Goal: Navigation & Orientation: Find specific page/section

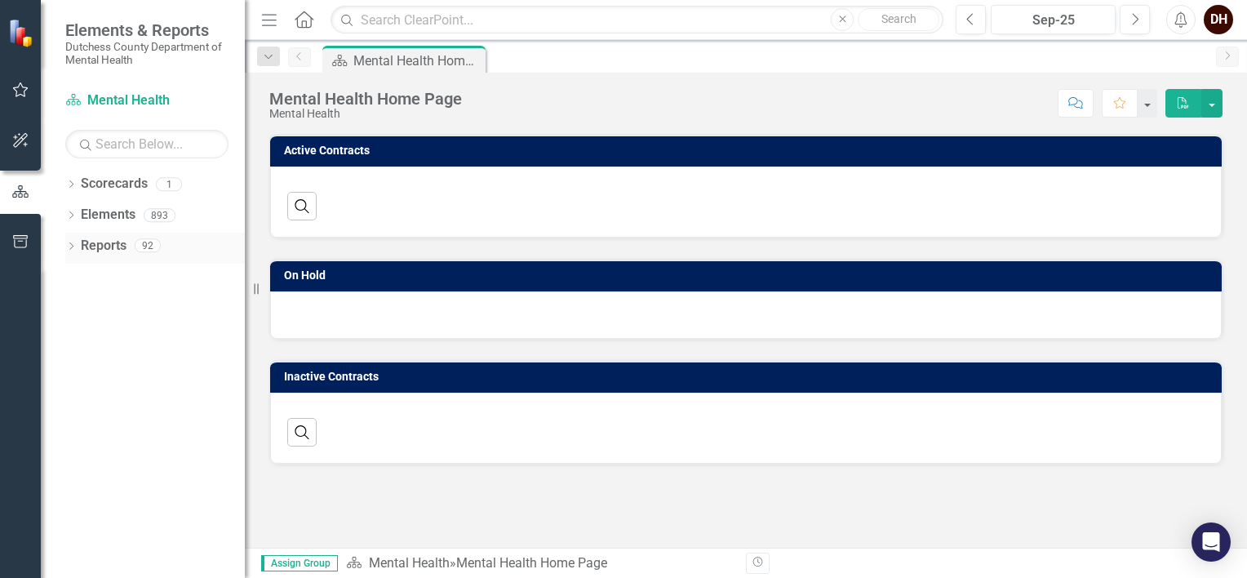
click at [68, 246] on icon "Dropdown" at bounding box center [70, 247] width 11 height 9
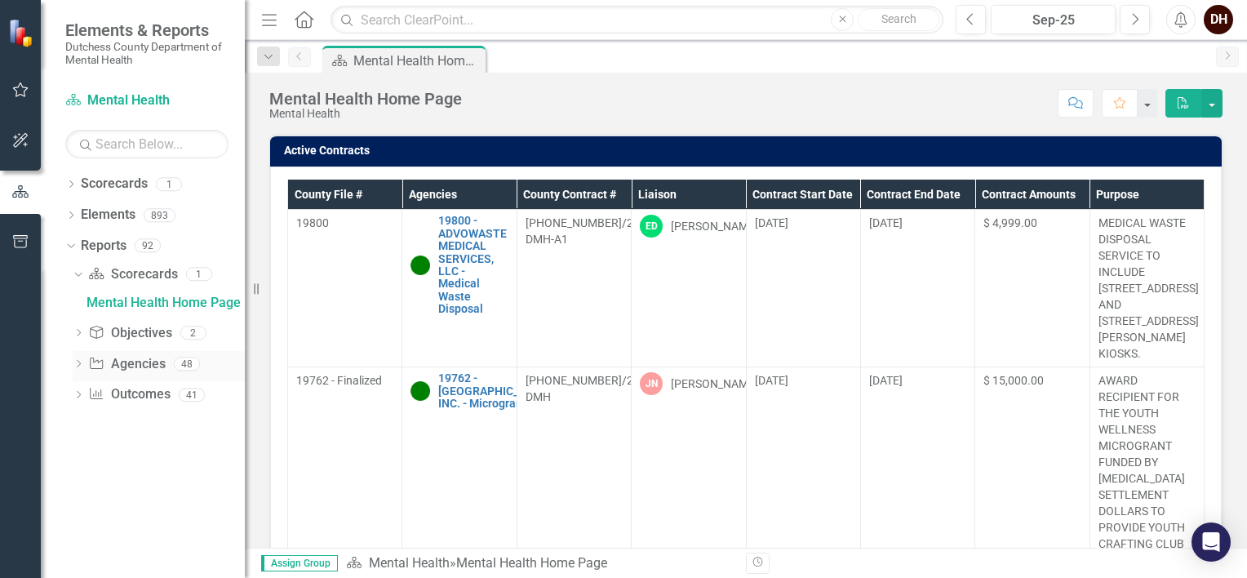
click at [83, 362] on icon "Dropdown" at bounding box center [78, 365] width 11 height 9
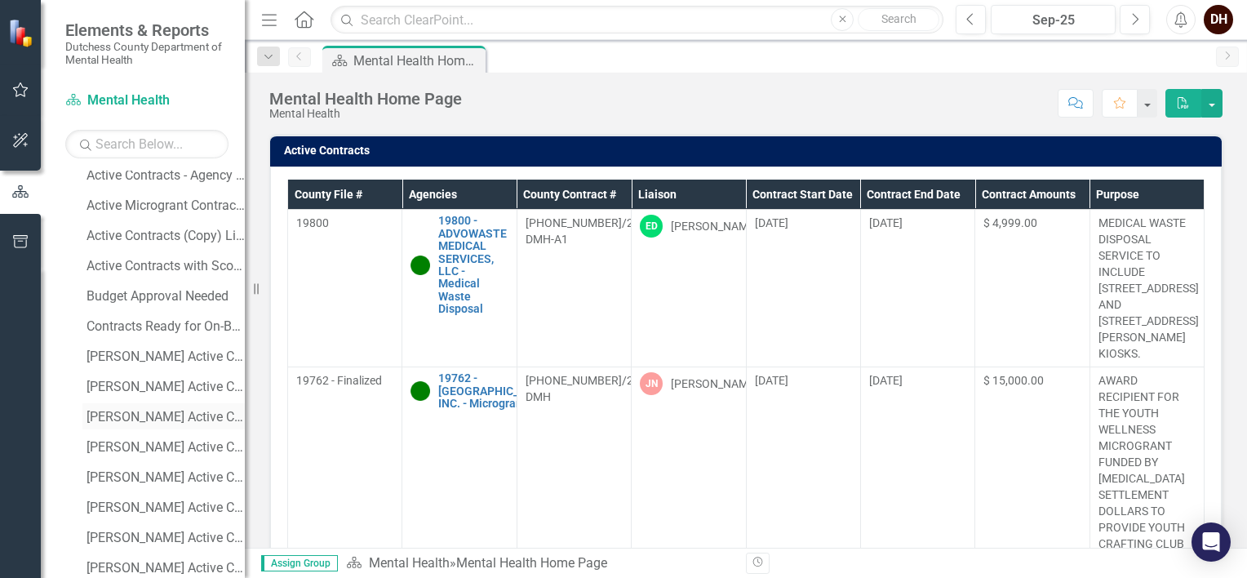
scroll to position [408, 0]
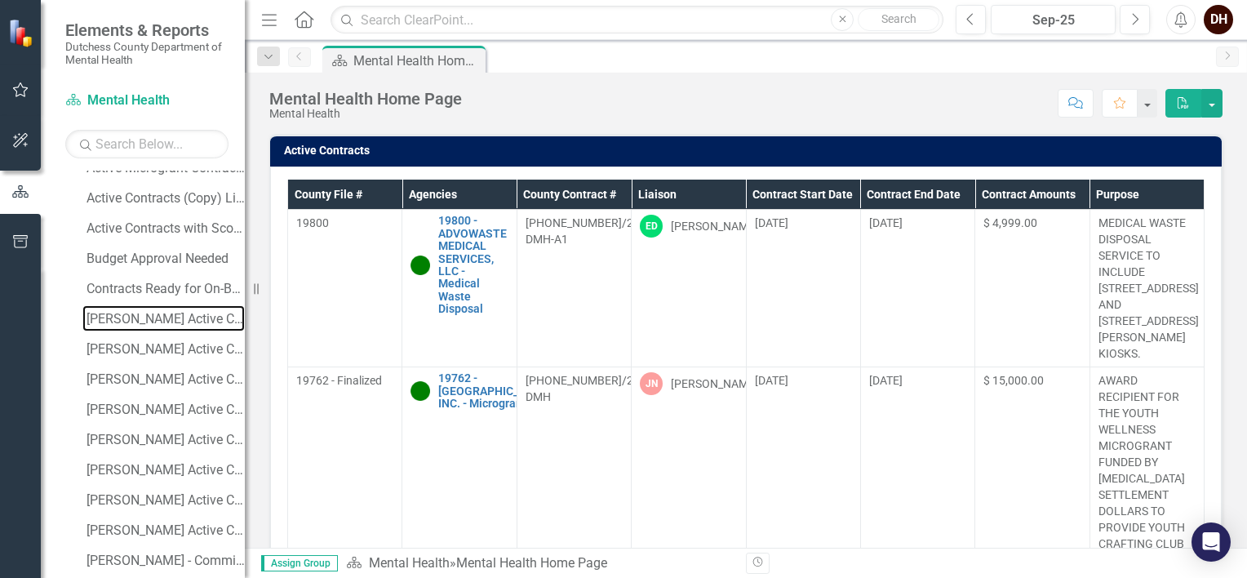
drag, startPoint x: 124, startPoint y: 322, endPoint x: 250, endPoint y: 299, distance: 127.8
click at [124, 322] on div "[PERSON_NAME] Active Contracts" at bounding box center [166, 319] width 158 height 15
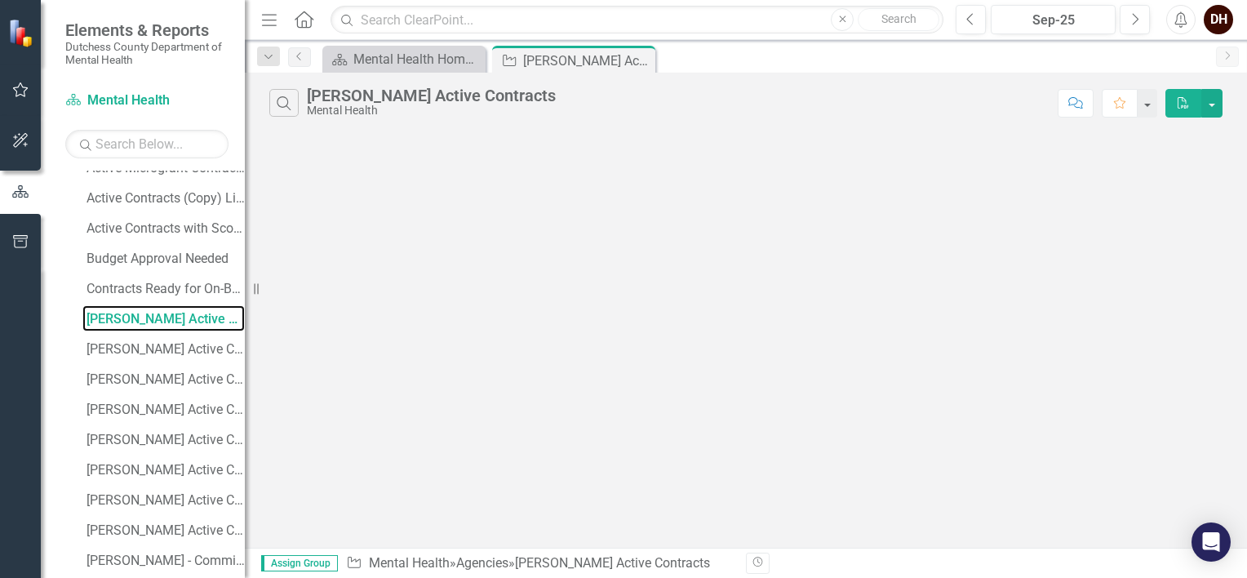
scroll to position [162, 0]
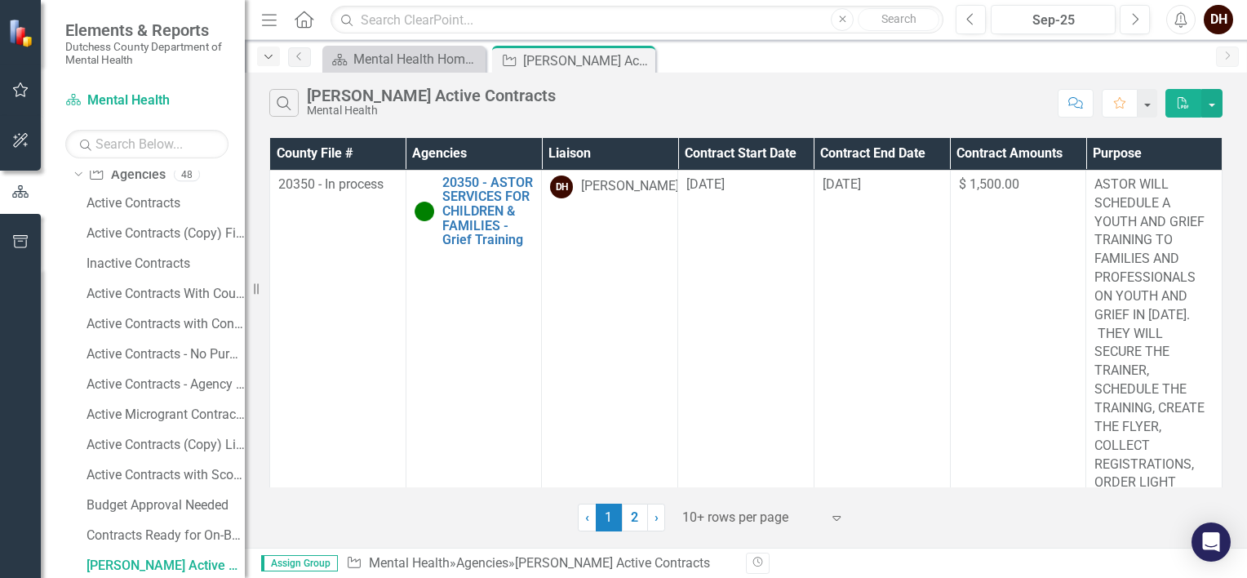
click at [266, 54] on icon "Dropdown" at bounding box center [268, 56] width 15 height 11
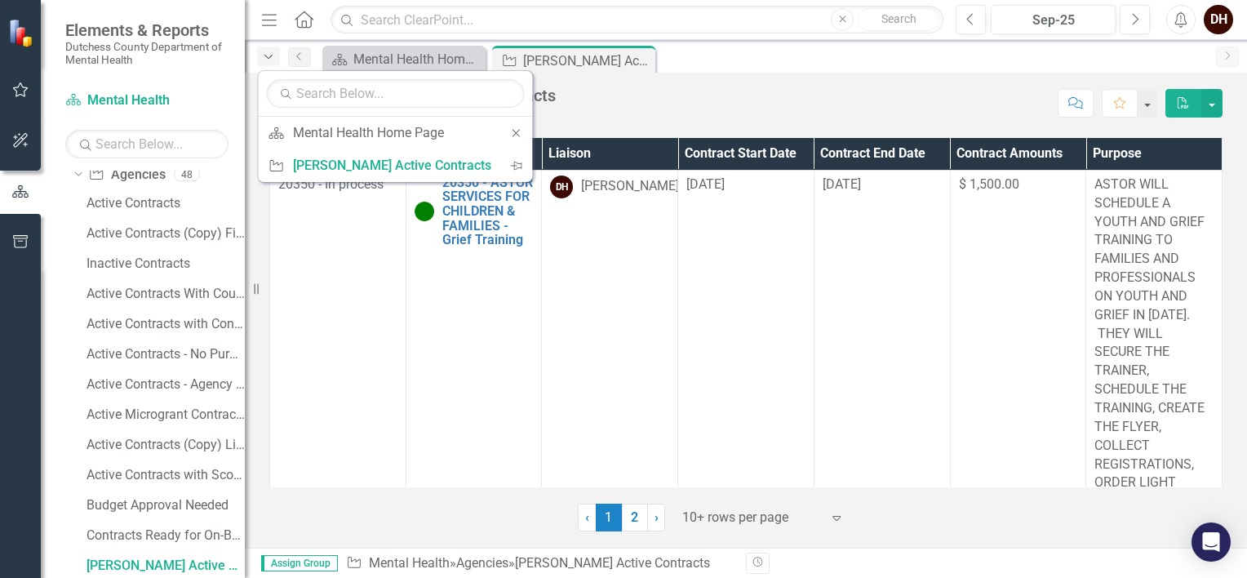
click at [266, 54] on icon "Dropdown" at bounding box center [268, 56] width 15 height 11
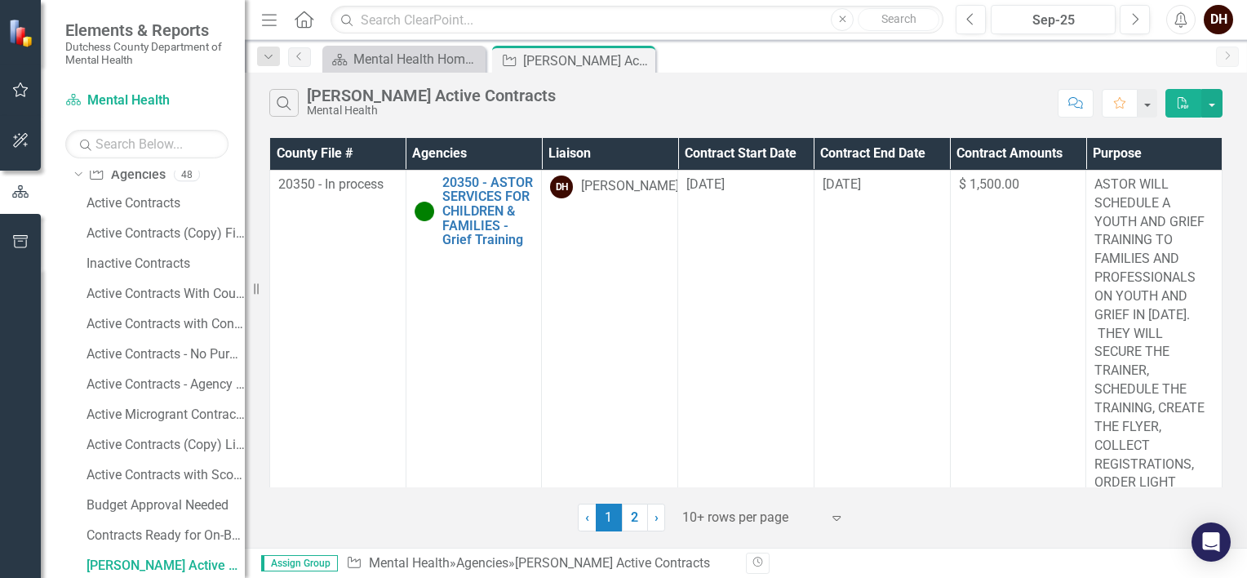
click at [296, 26] on icon "Home" at bounding box center [303, 19] width 21 height 17
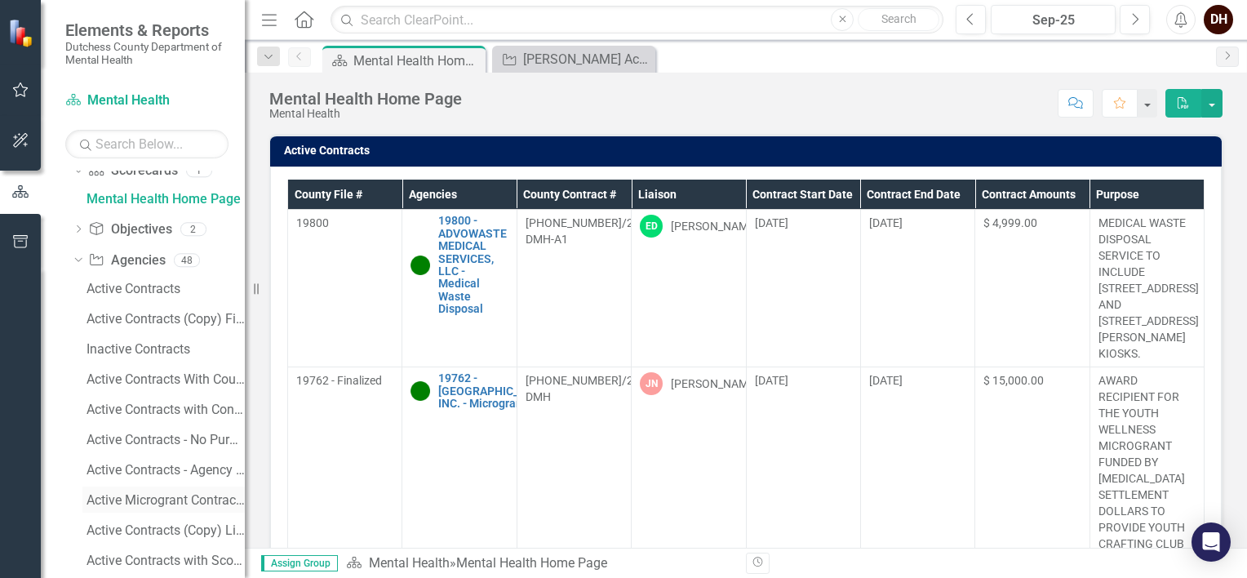
scroll to position [326, 0]
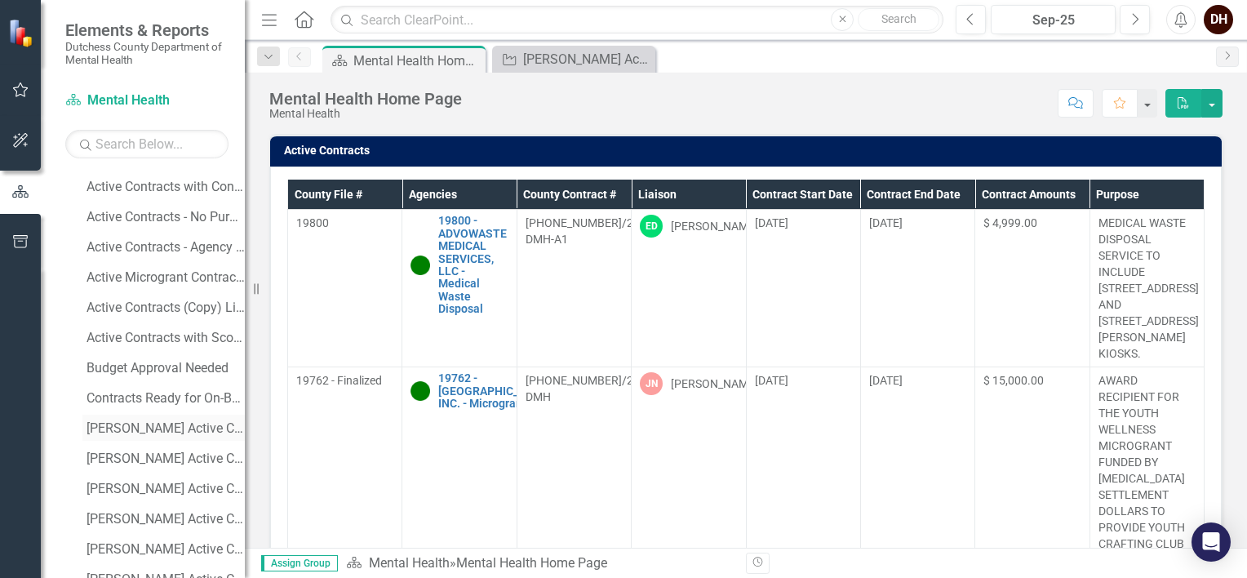
click at [130, 429] on div "[PERSON_NAME] Active Contracts" at bounding box center [166, 428] width 158 height 15
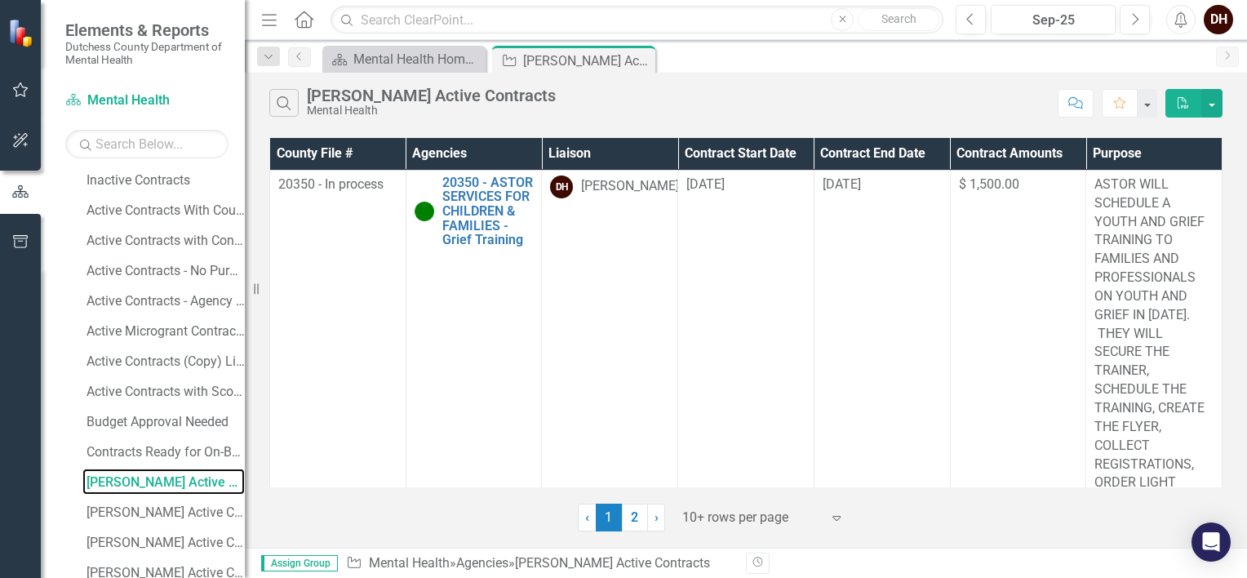
scroll to position [162, 0]
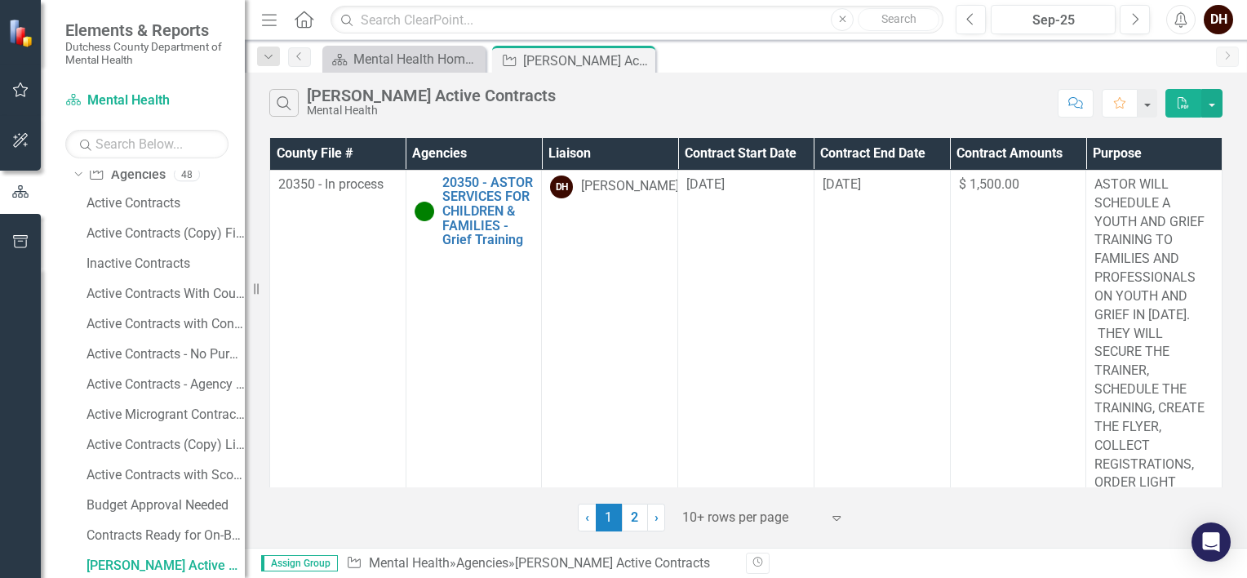
click at [266, 17] on icon "Menu" at bounding box center [269, 19] width 21 height 17
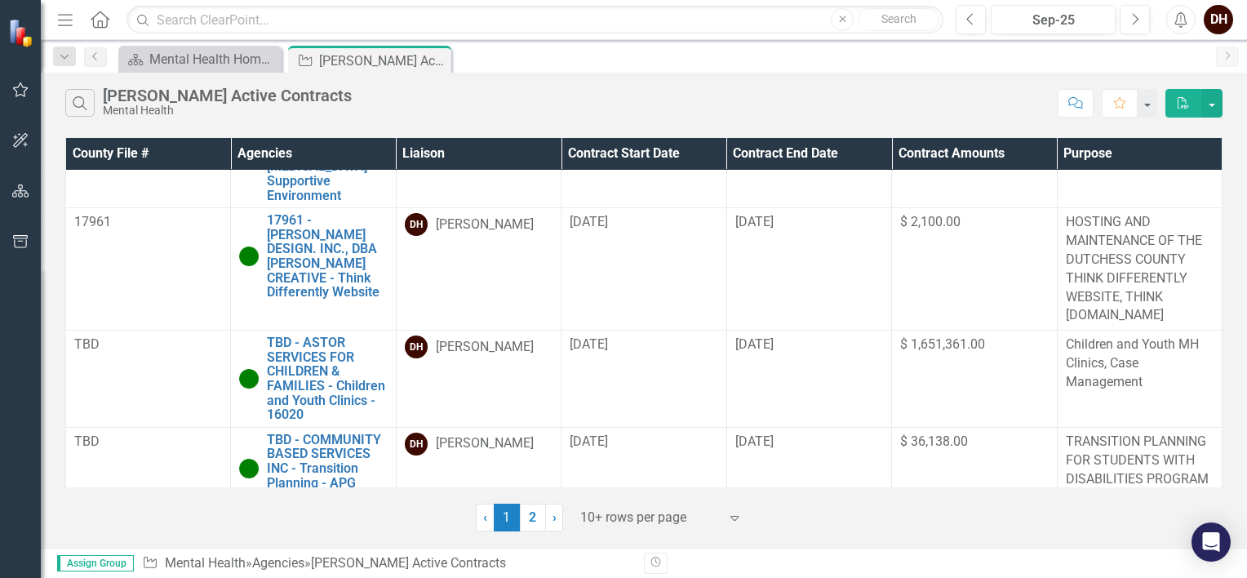
scroll to position [1176, 0]
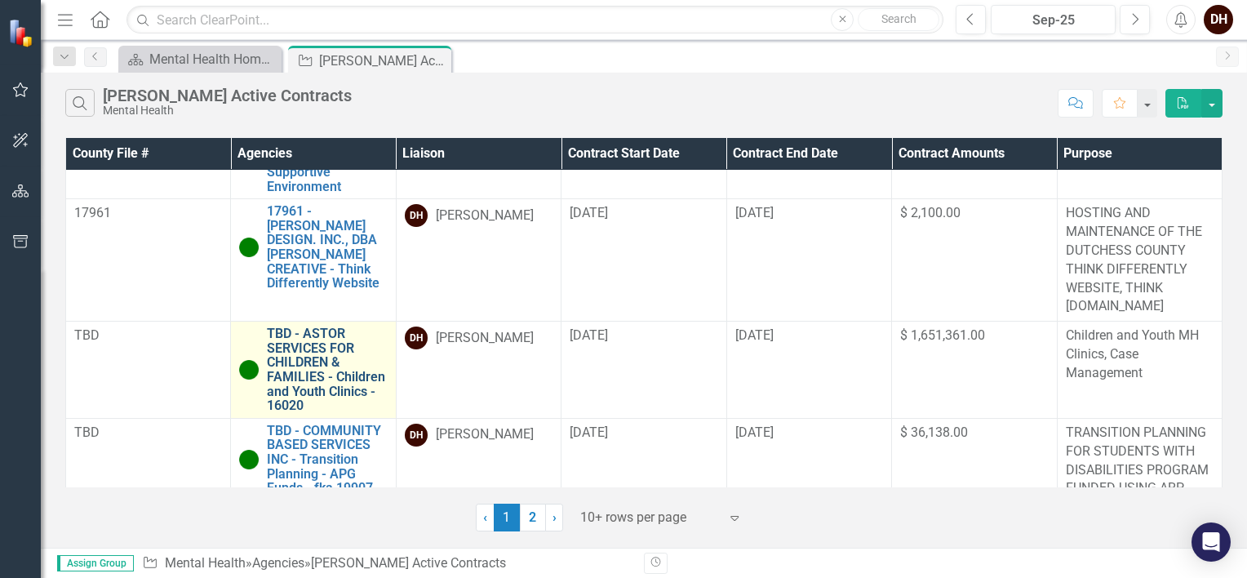
click at [307, 326] on link "TBD - ASTOR SERVICES FOR CHILDREN & FAMILIES - Children and Youth Clinics - 160…" at bounding box center [327, 369] width 120 height 87
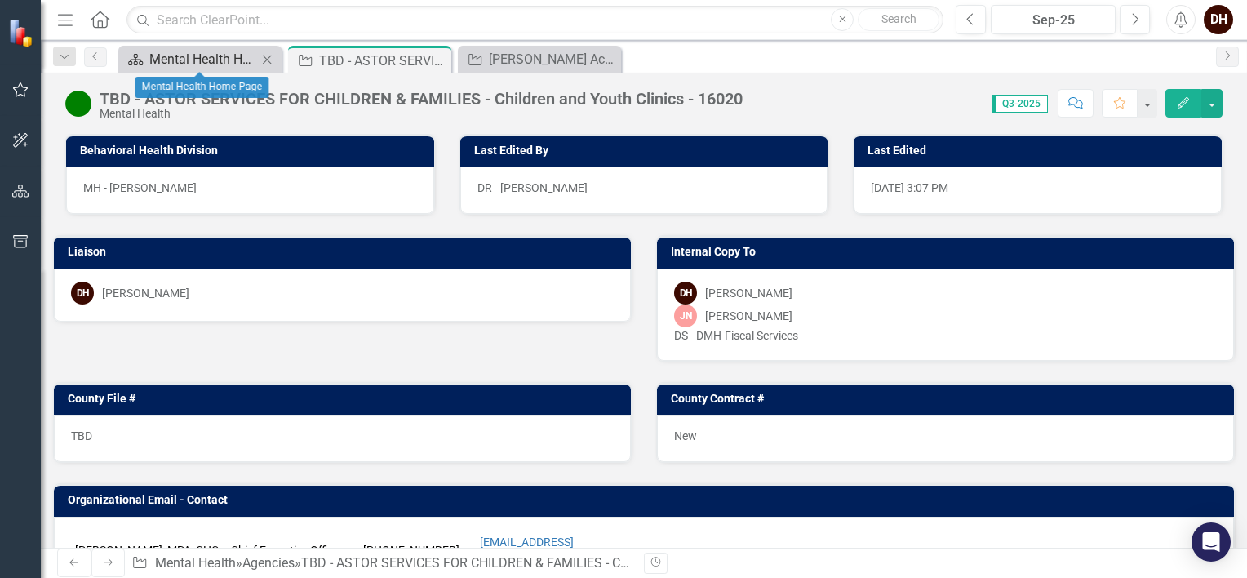
click at [215, 53] on div "Mental Health Home Page" at bounding box center [203, 59] width 108 height 20
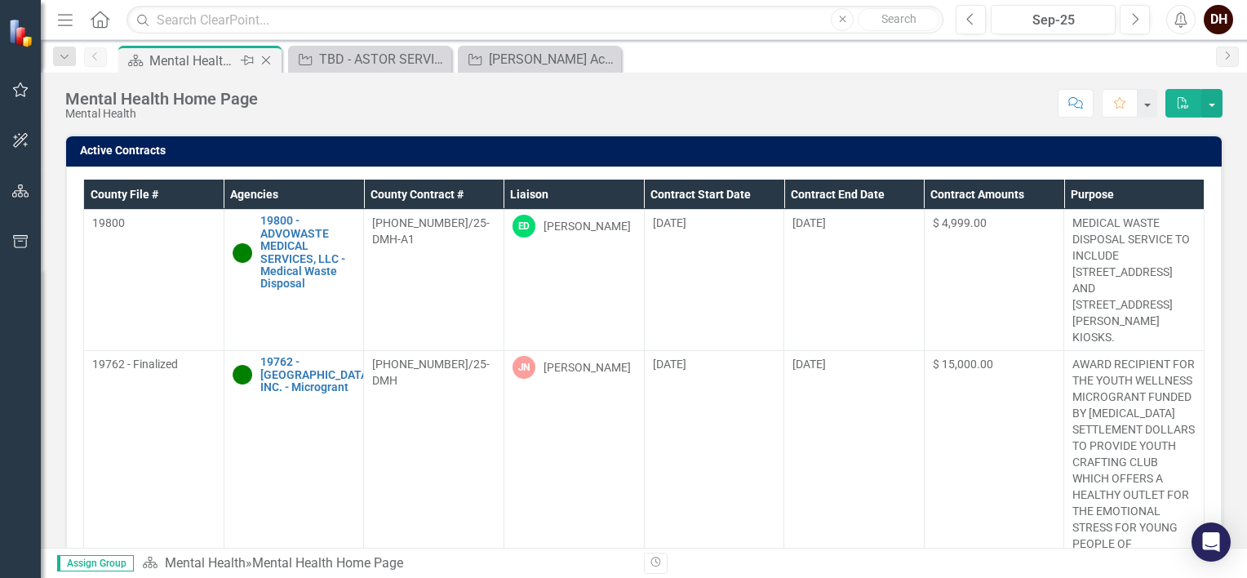
click at [271, 61] on icon "Close" at bounding box center [266, 60] width 16 height 13
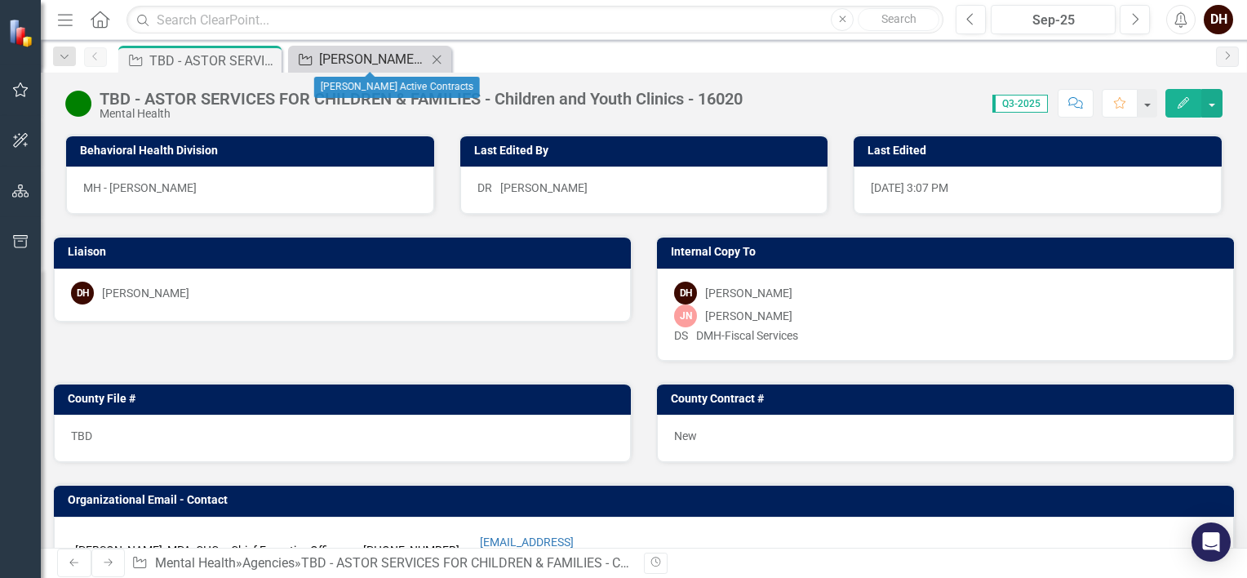
click at [355, 56] on div "[PERSON_NAME] Active Contracts" at bounding box center [373, 59] width 108 height 20
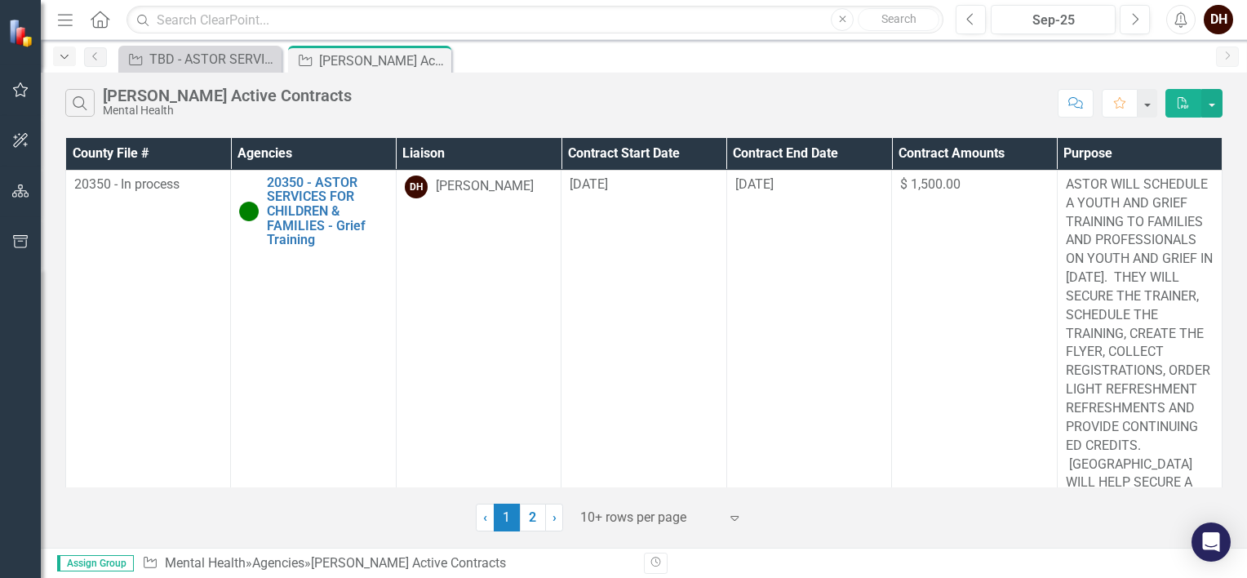
click at [65, 59] on icon "Dropdown" at bounding box center [64, 56] width 15 height 11
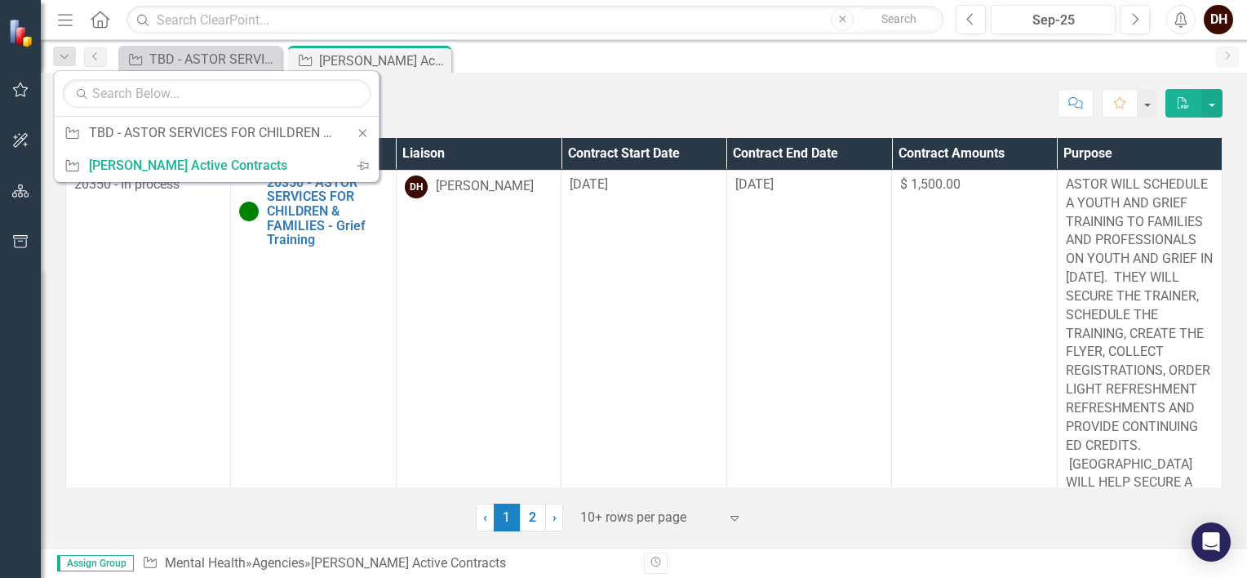
click at [517, 59] on div "Agency TBD - ASTOR SERVICES FOR CHILDREN & FAMILIES - Children and Youth Clinic…" at bounding box center [661, 59] width 1093 height 26
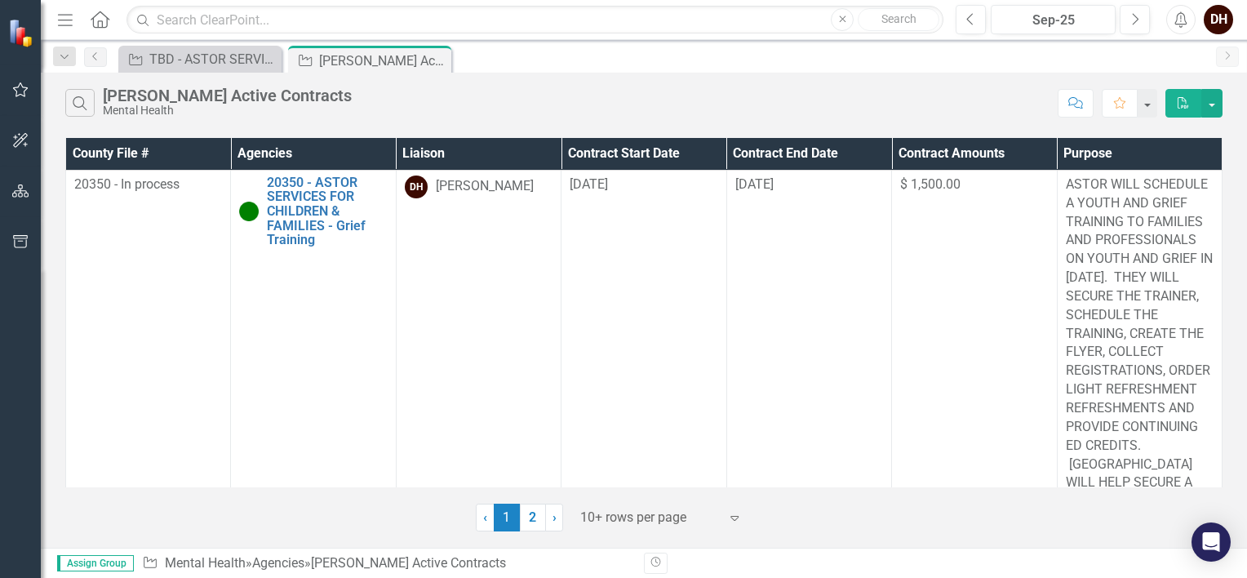
click at [94, 17] on icon "Home" at bounding box center [99, 19] width 21 height 17
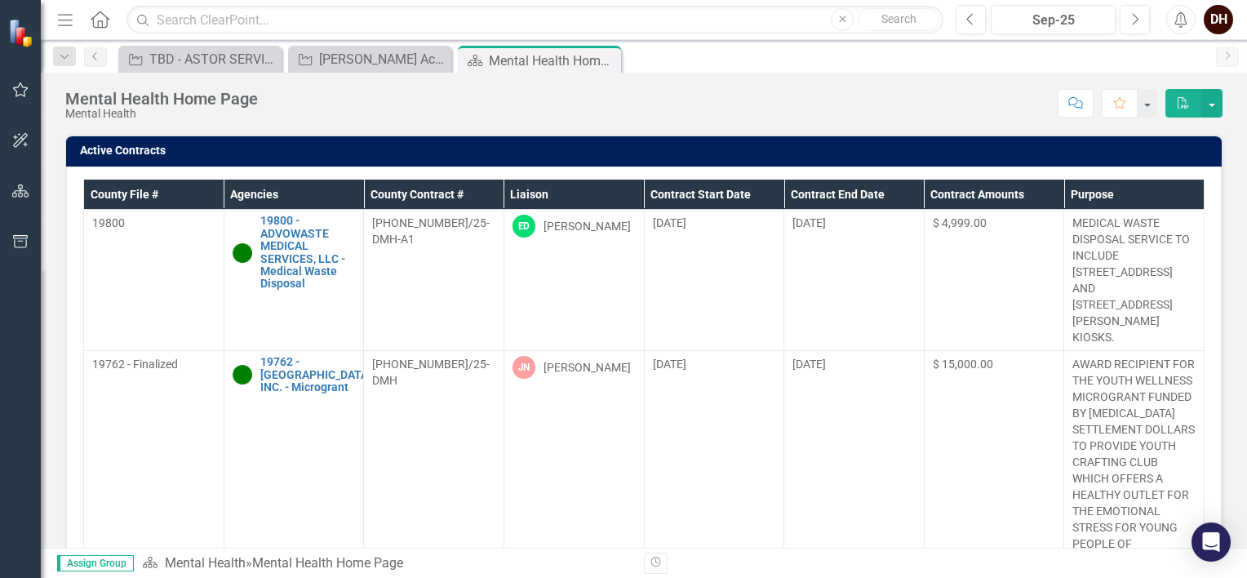
click at [65, 17] on icon "Menu" at bounding box center [65, 19] width 21 height 17
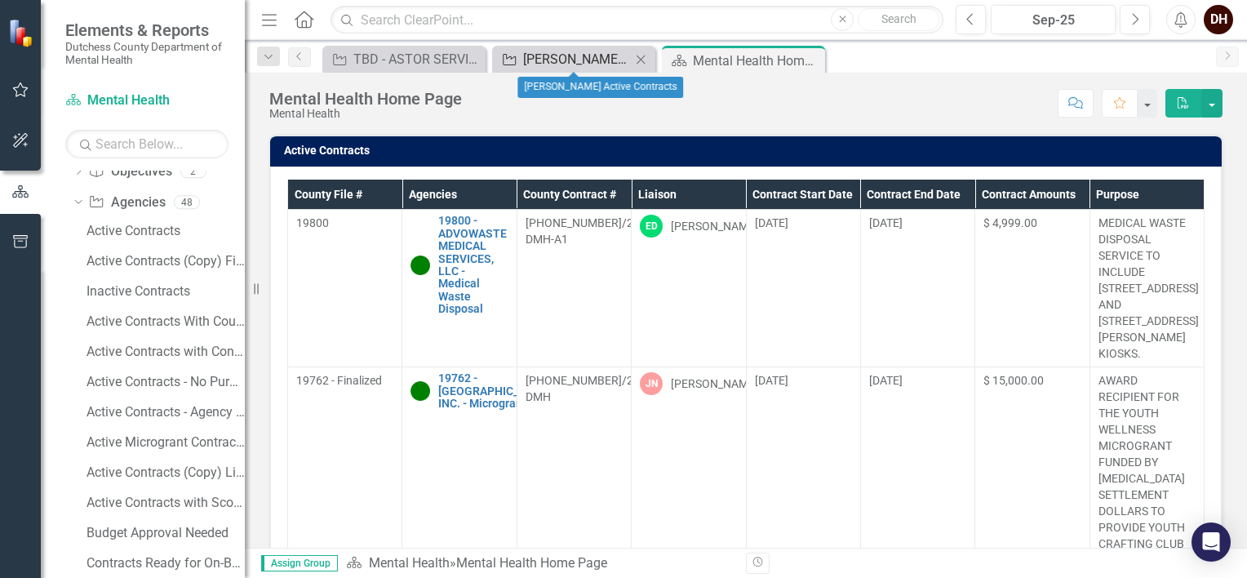
click at [588, 57] on div "[PERSON_NAME] Active Contracts" at bounding box center [577, 59] width 108 height 20
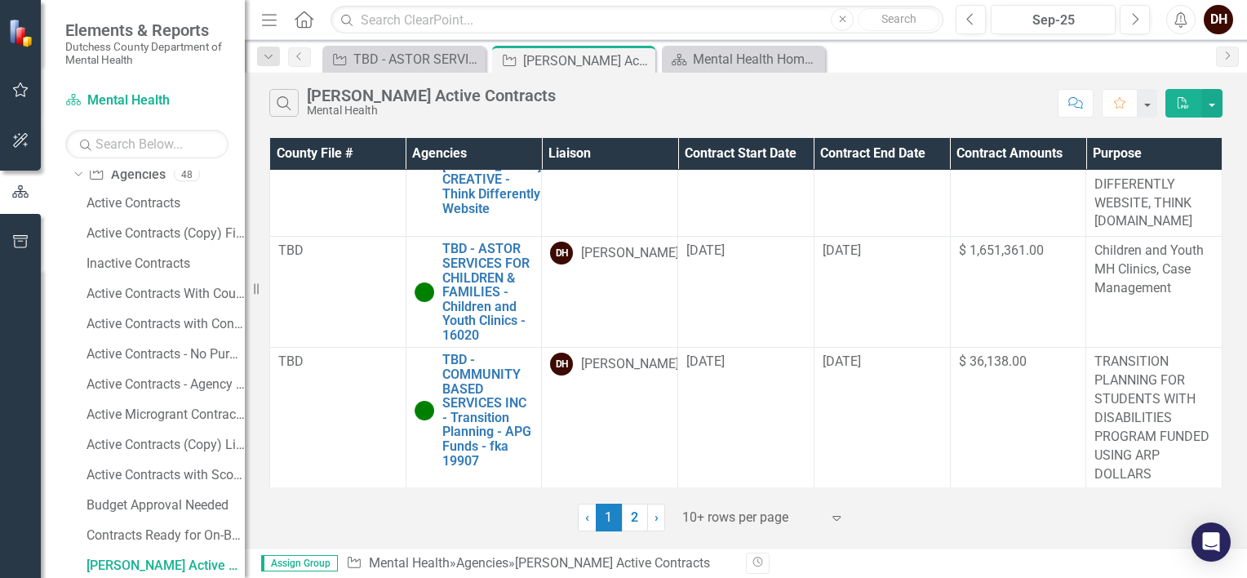
scroll to position [1714, 0]
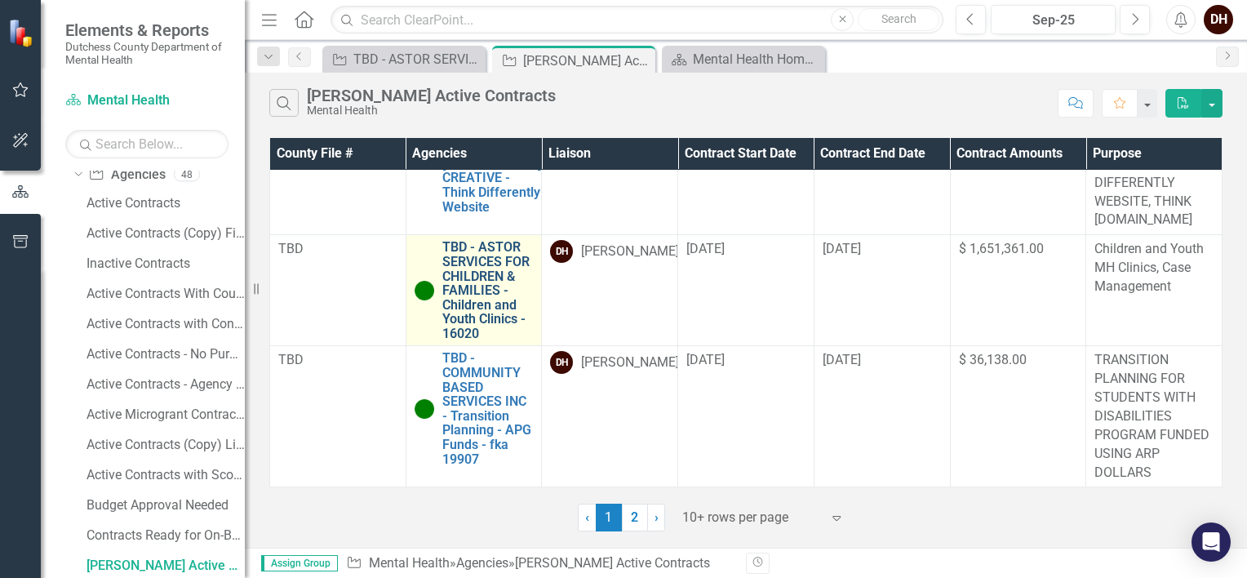
click at [487, 309] on link "TBD - ASTOR SERVICES FOR CHILDREN & FAMILIES - Children and Youth Clinics - 160…" at bounding box center [487, 290] width 91 height 100
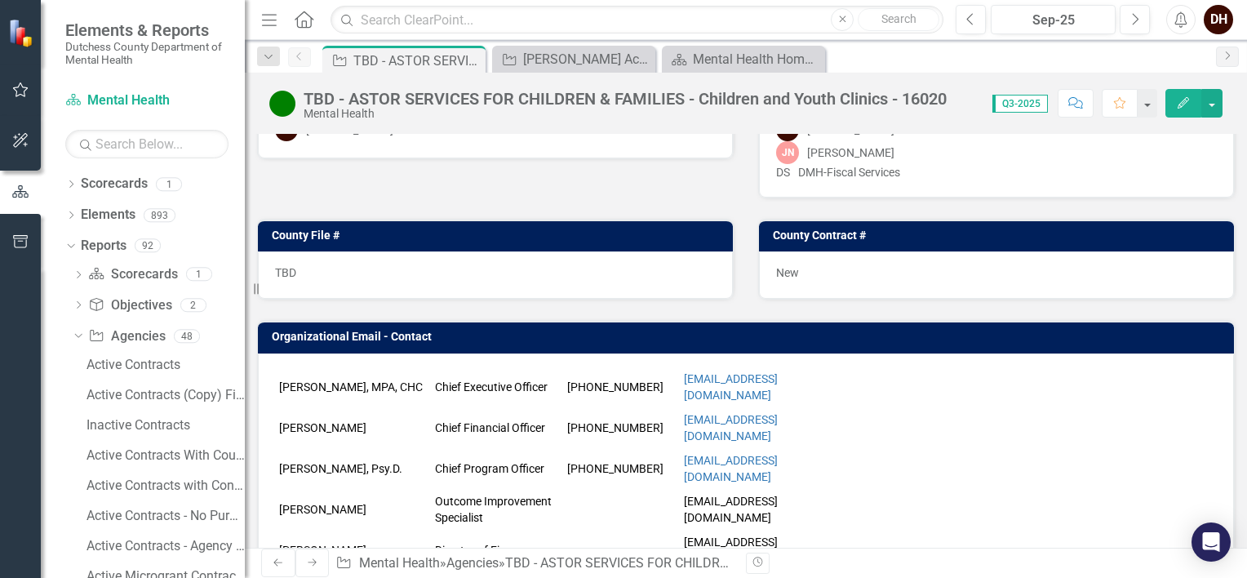
click at [1218, 24] on div "DH" at bounding box center [1218, 19] width 29 height 29
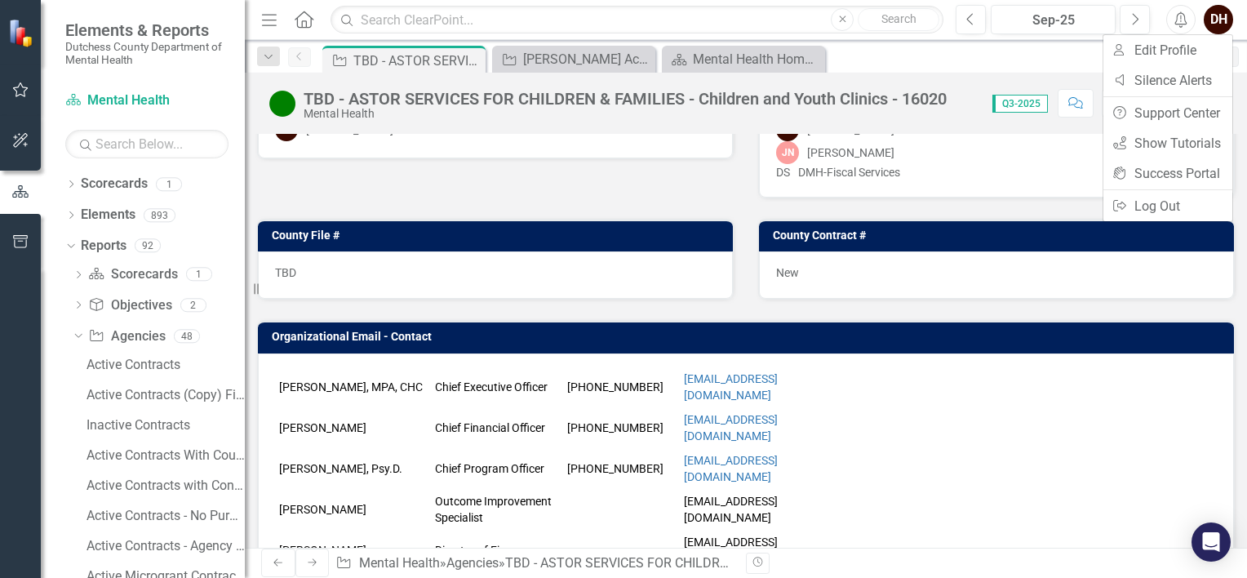
click at [1074, 61] on div "Agency TBD - ASTOR SERVICES FOR CHILDREN & FAMILIES - Children and Youth Clinic…" at bounding box center [763, 59] width 889 height 26
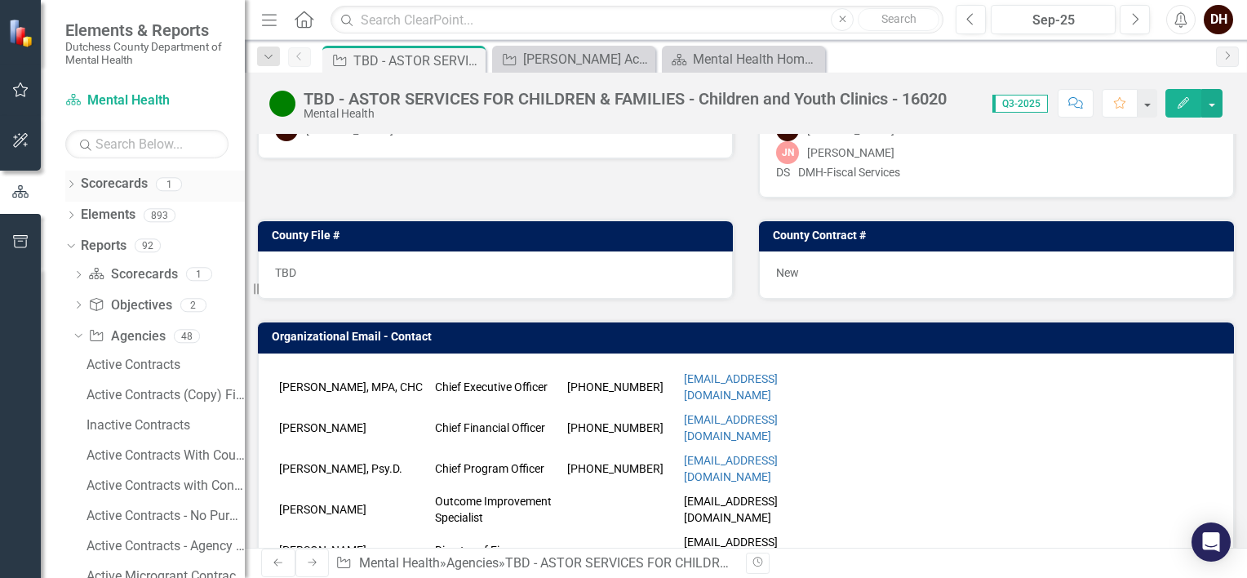
click at [69, 183] on icon "Dropdown" at bounding box center [70, 185] width 11 height 9
click at [69, 245] on icon "Dropdown" at bounding box center [70, 247] width 11 height 9
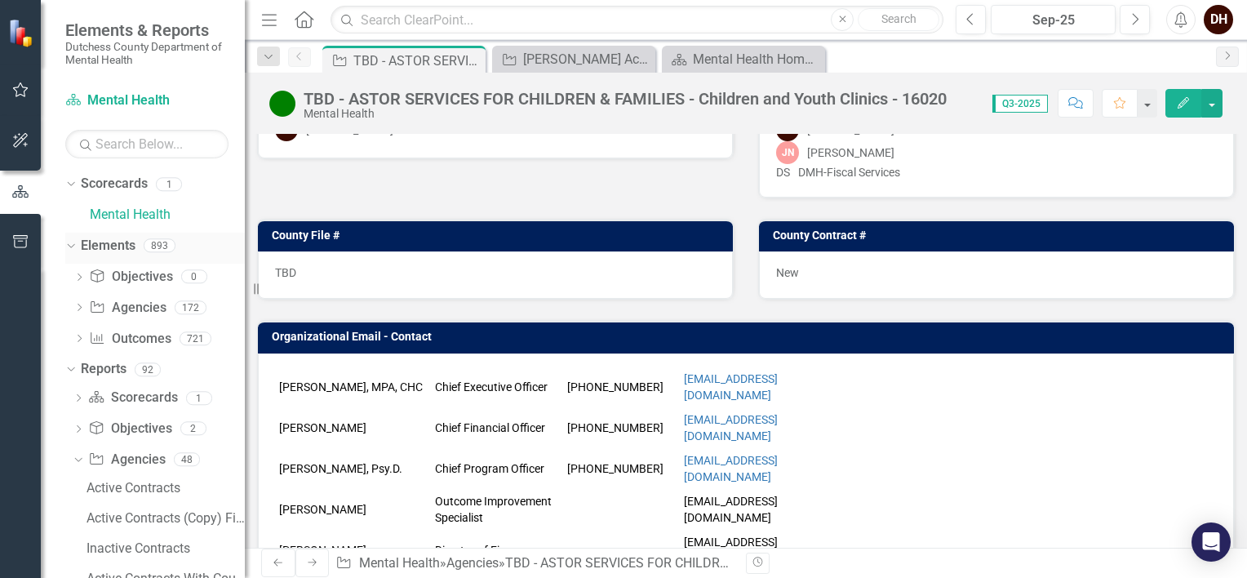
click at [69, 245] on icon "Dropdown" at bounding box center [68, 244] width 9 height 11
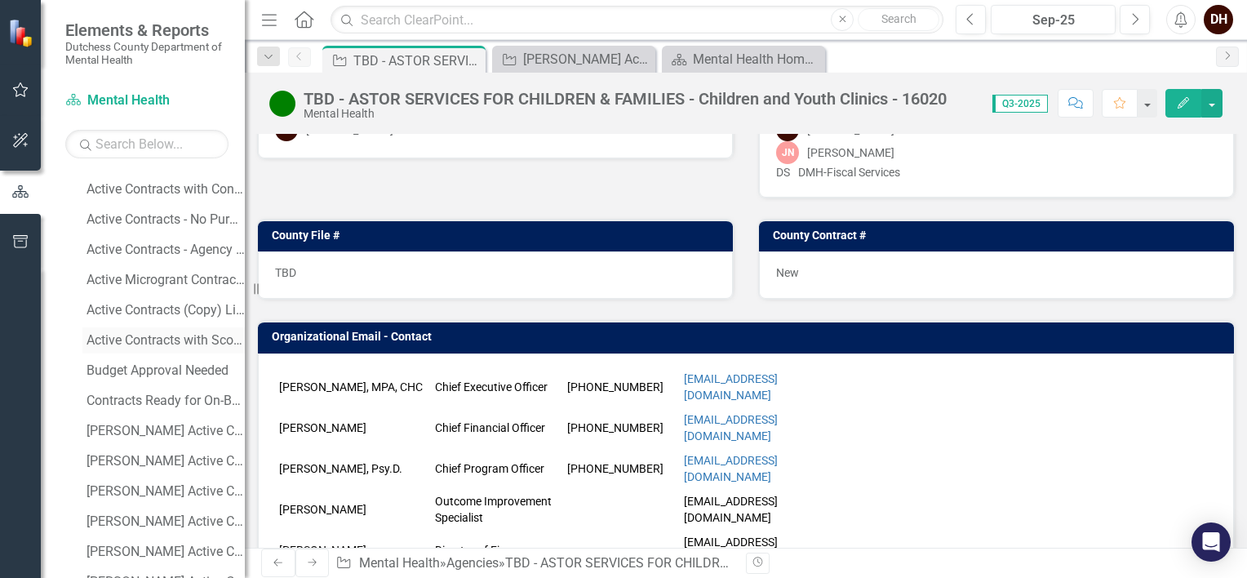
scroll to position [408, 0]
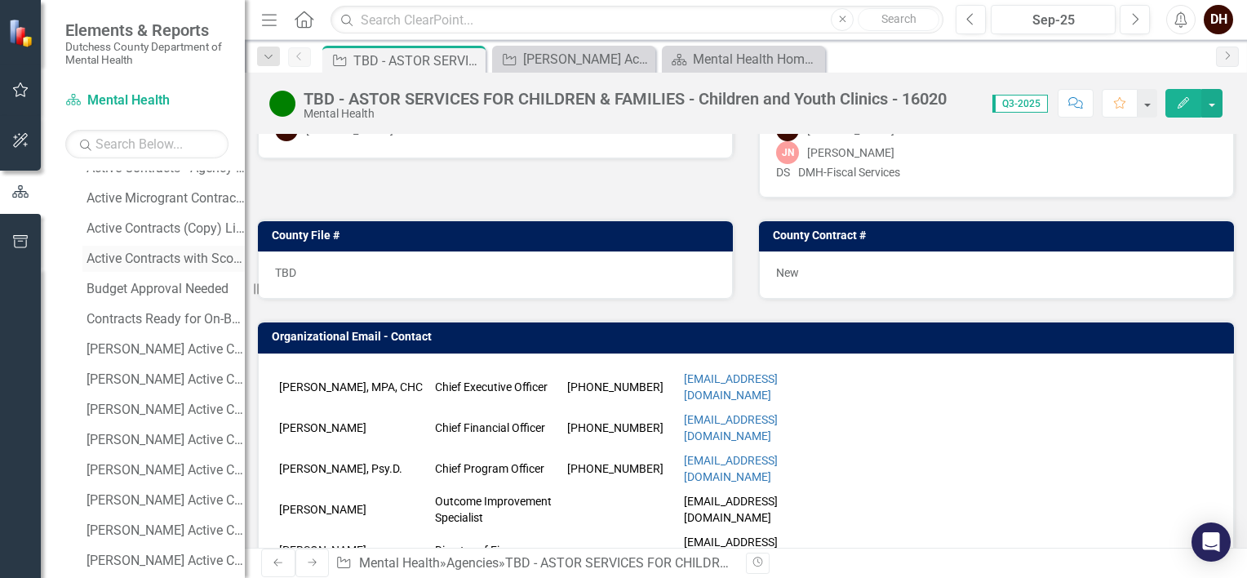
drag, startPoint x: 248, startPoint y: 251, endPoint x: 223, endPoint y: 259, distance: 26.3
click at [223, 259] on div "Elements & Reports Dutchess County Department of Mental Health Scorecard Mental…" at bounding box center [122, 289] width 245 height 578
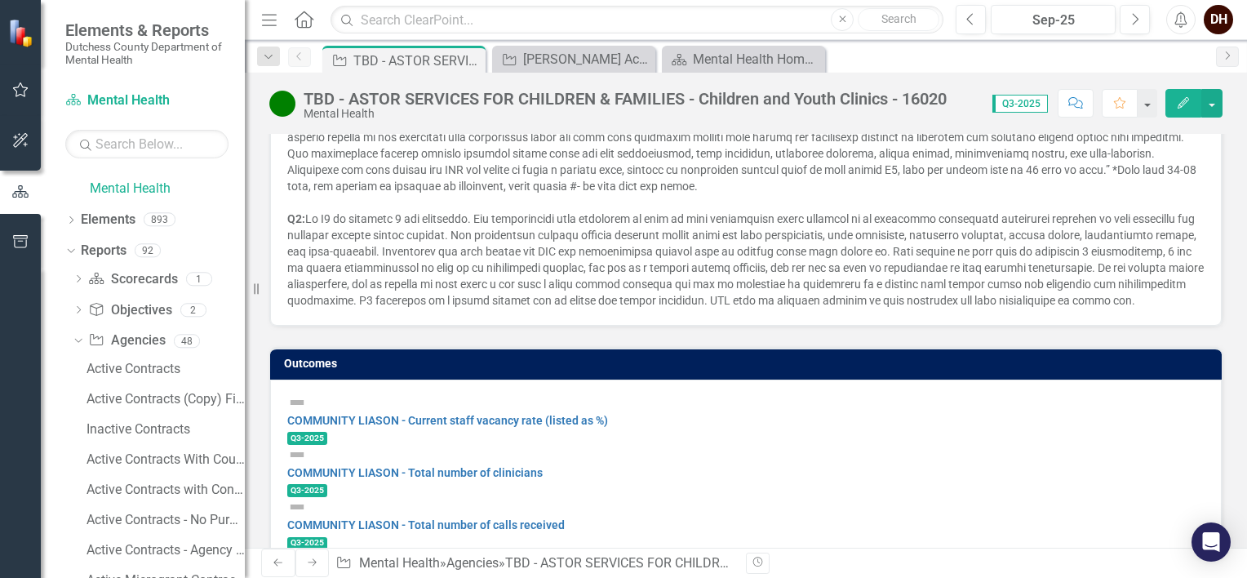
scroll to position [0, 0]
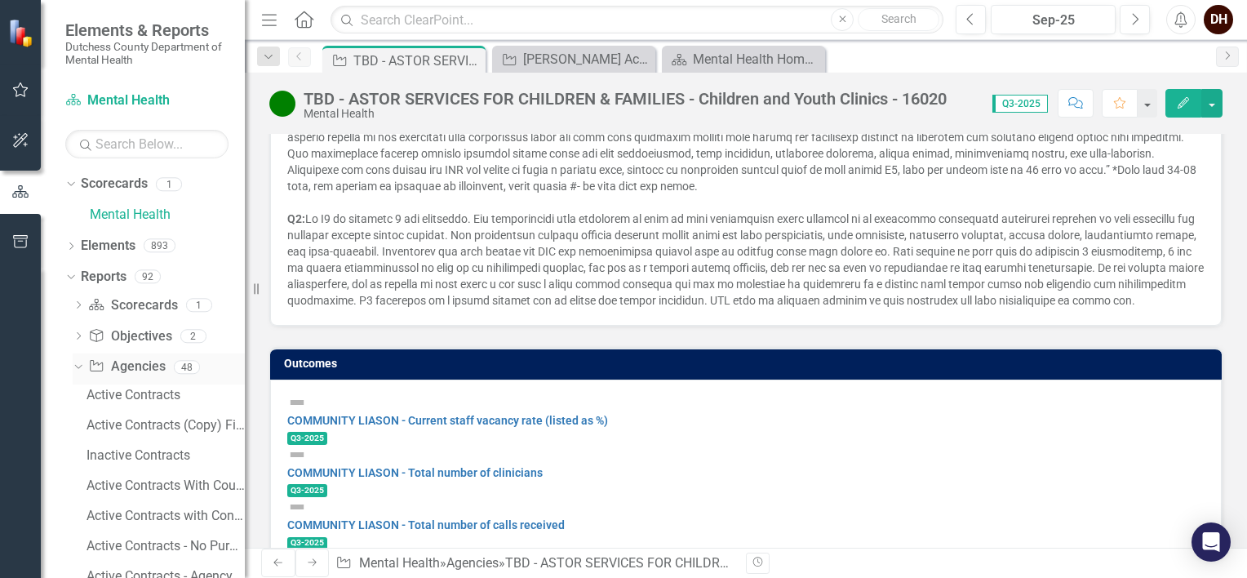
click at [78, 367] on icon at bounding box center [77, 367] width 7 height 4
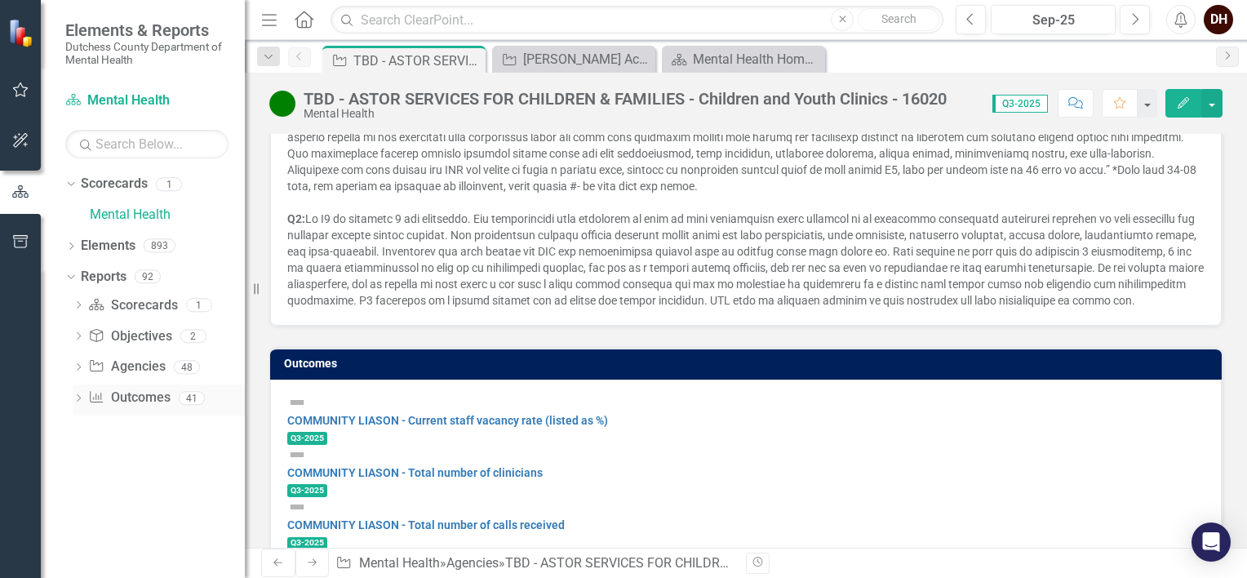
click at [75, 395] on icon "Dropdown" at bounding box center [78, 399] width 11 height 9
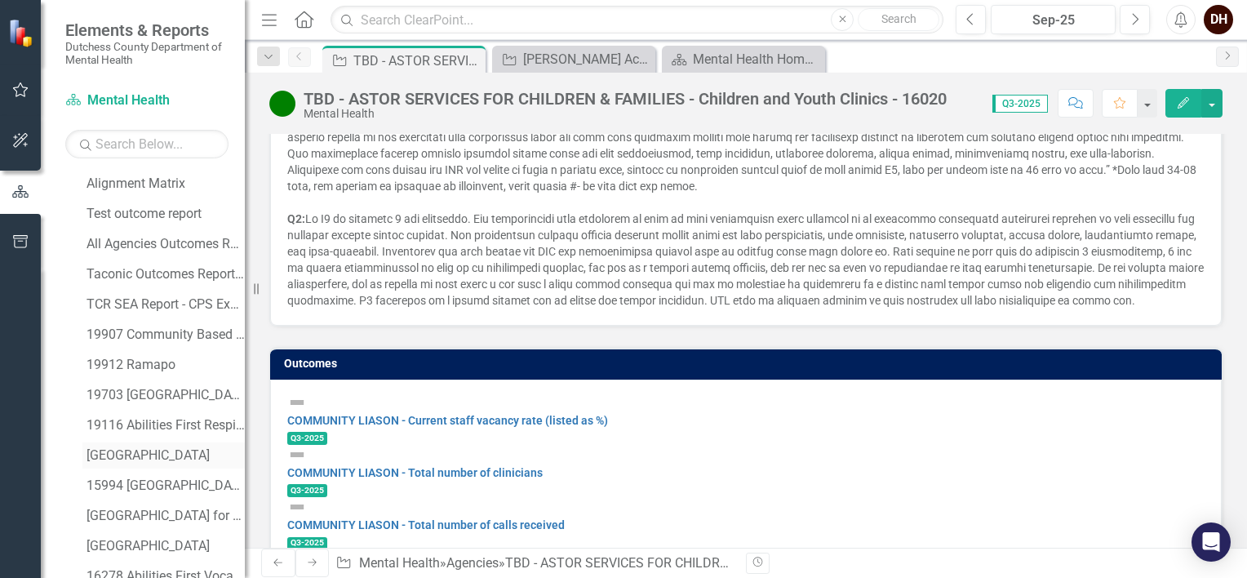
scroll to position [326, 0]
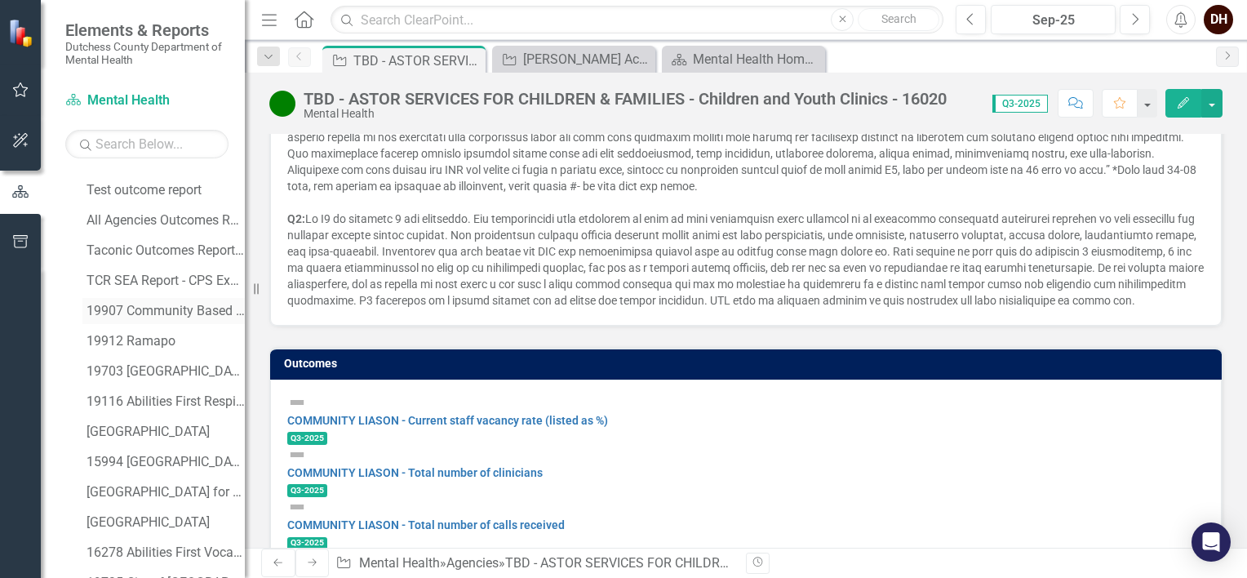
click at [148, 315] on div "19907 Community Based Services" at bounding box center [166, 311] width 158 height 15
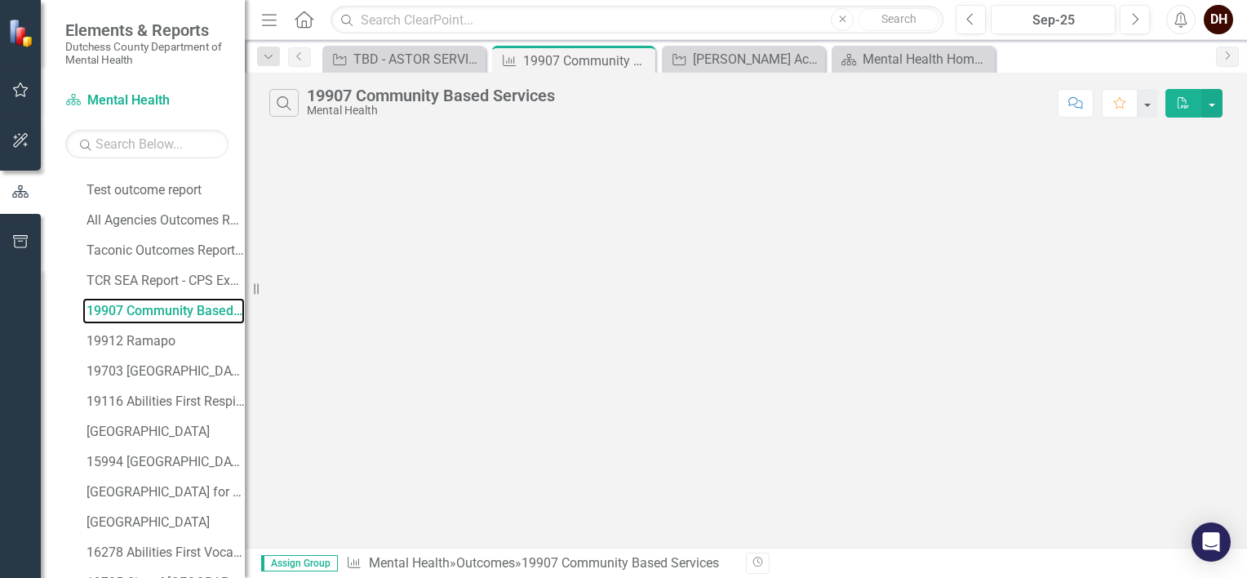
scroll to position [72, 0]
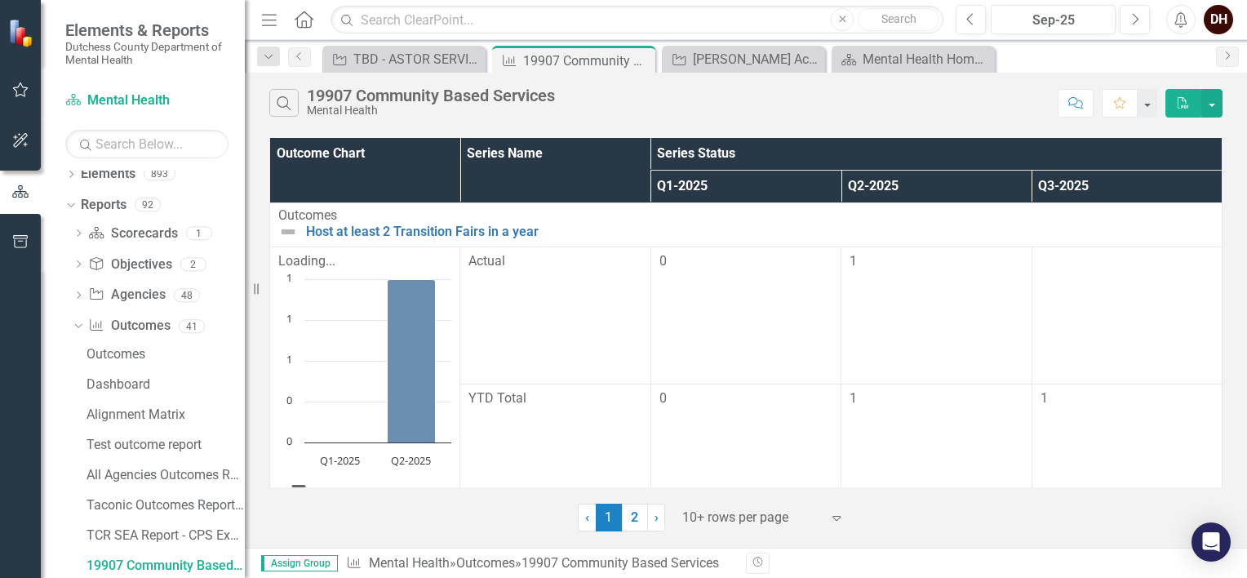
click at [274, 23] on icon "Menu" at bounding box center [269, 19] width 21 height 17
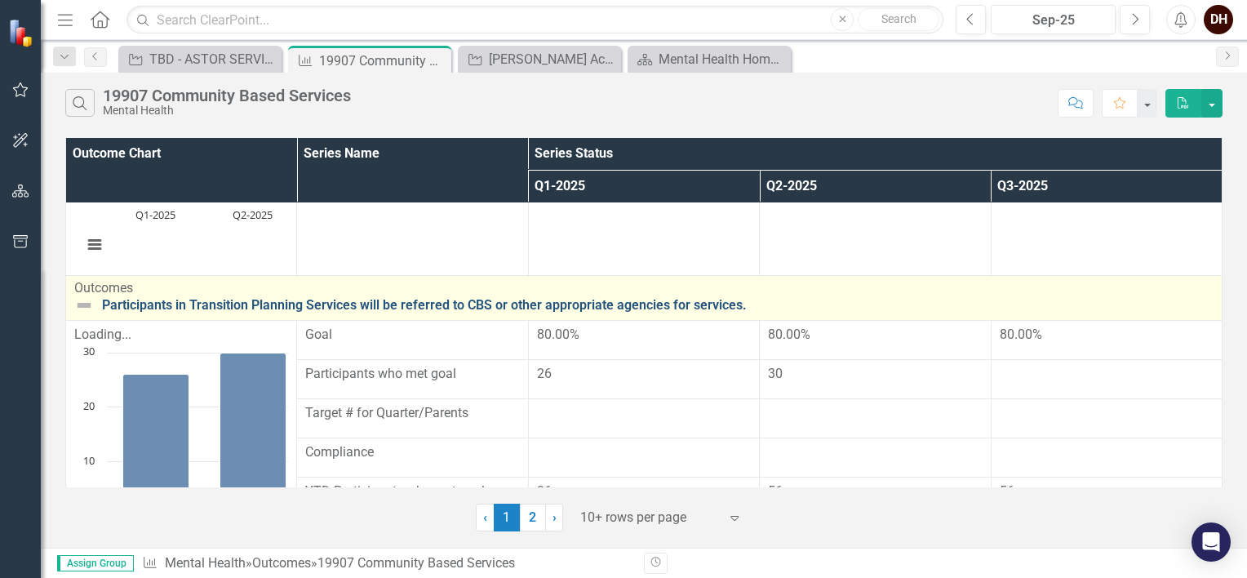
scroll to position [1219, 0]
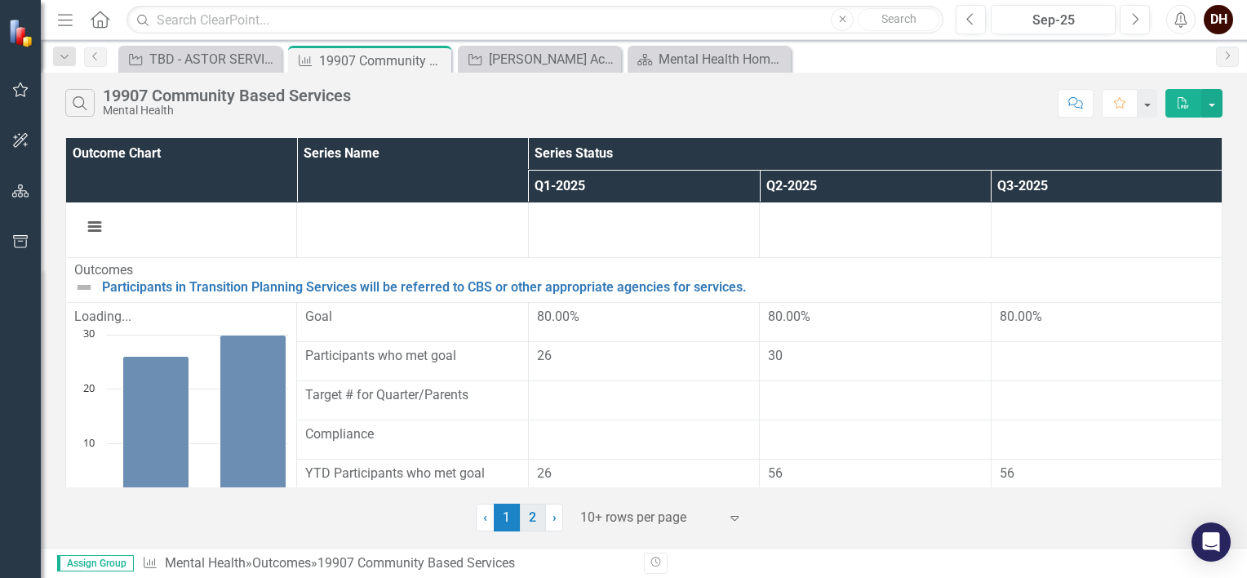
click at [533, 516] on link "2" at bounding box center [533, 518] width 26 height 28
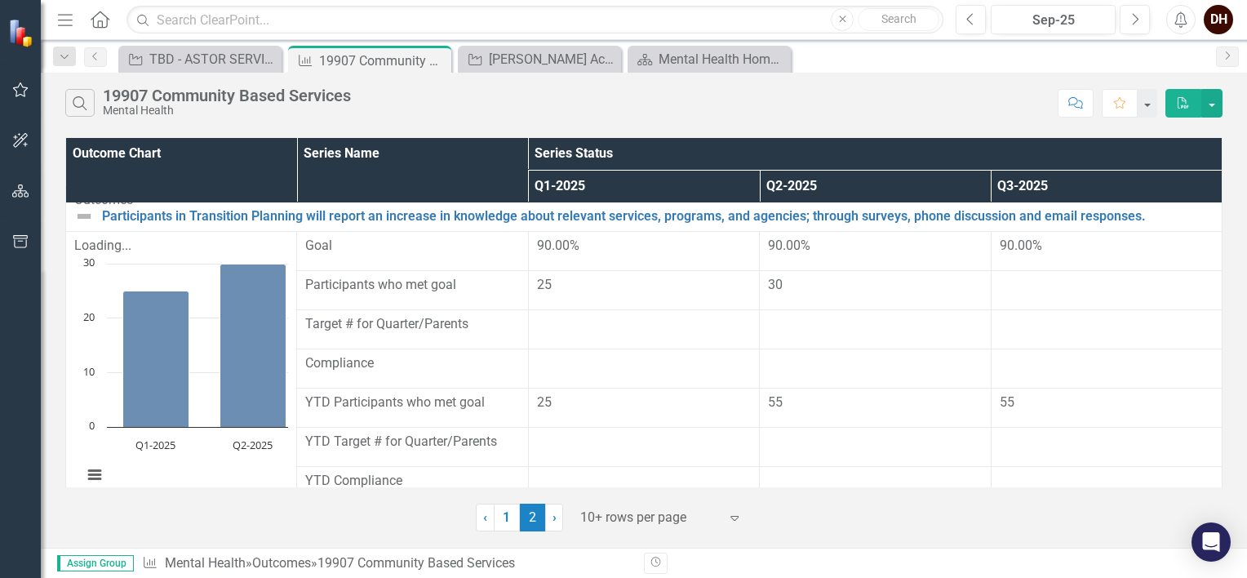
scroll to position [0, 0]
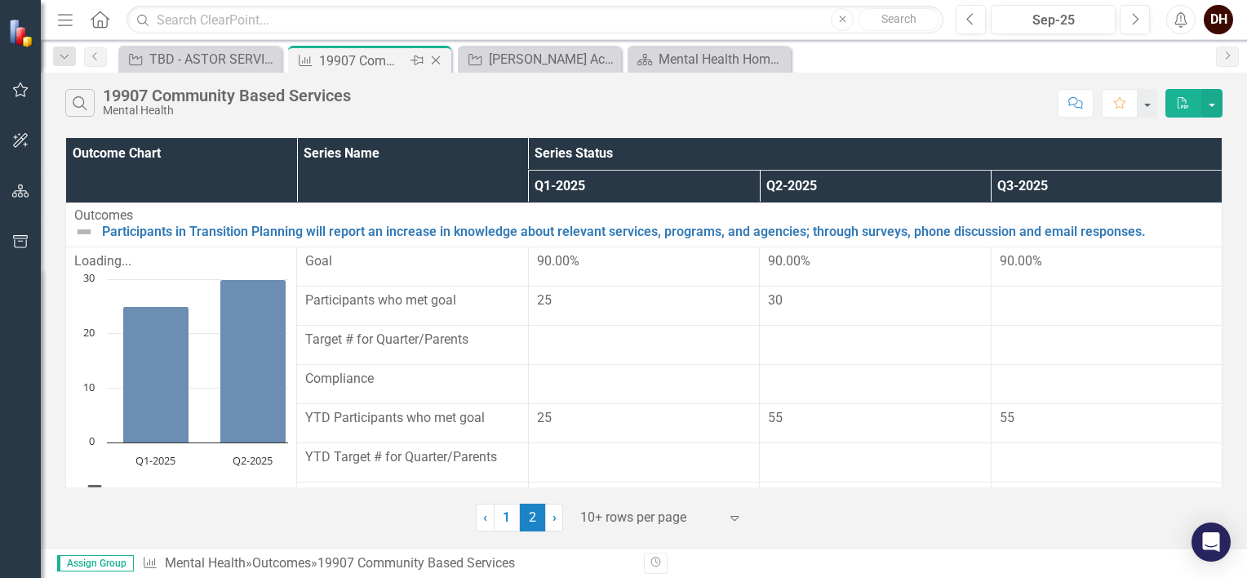
click at [434, 60] on icon at bounding box center [436, 60] width 9 height 9
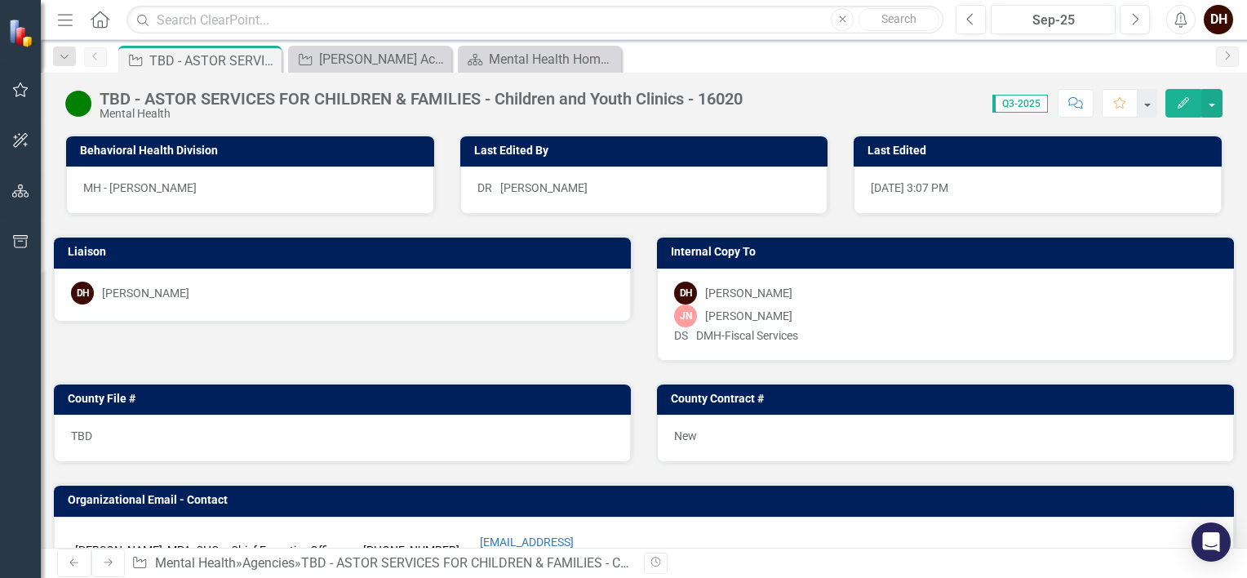
click at [62, 16] on icon "Menu" at bounding box center [65, 19] width 21 height 17
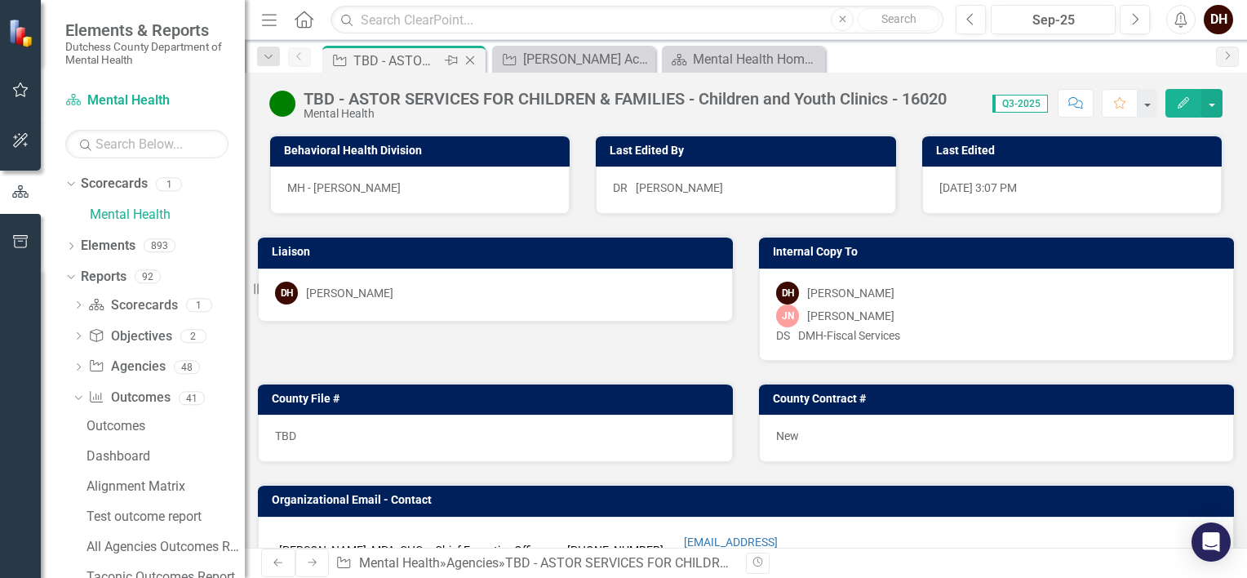
click at [471, 62] on icon "Close" at bounding box center [470, 60] width 16 height 13
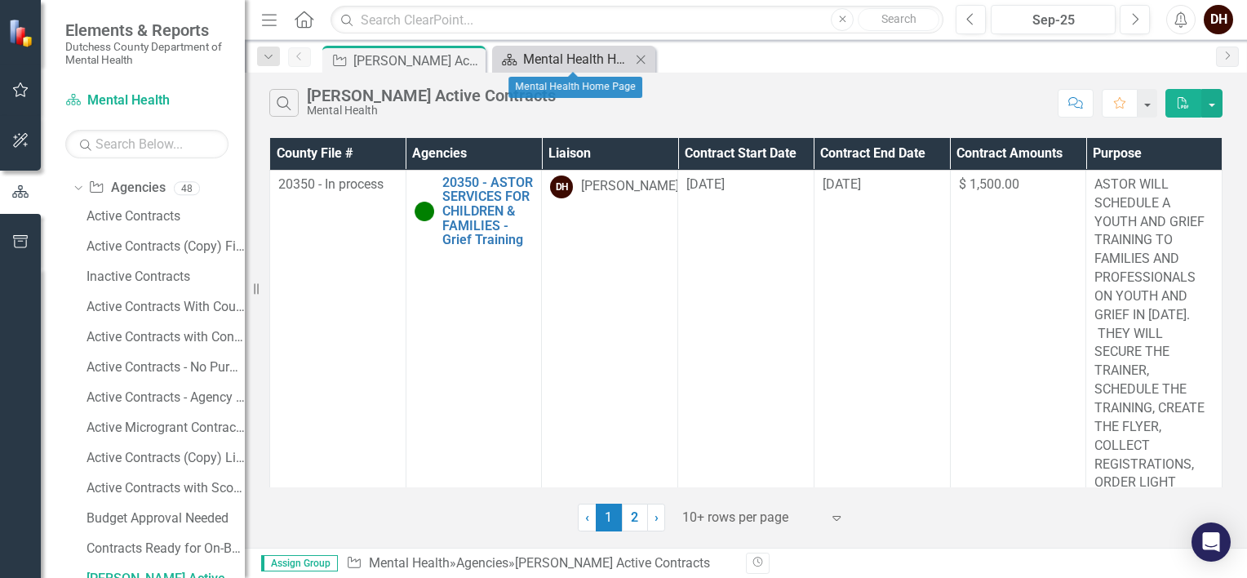
scroll to position [193, 0]
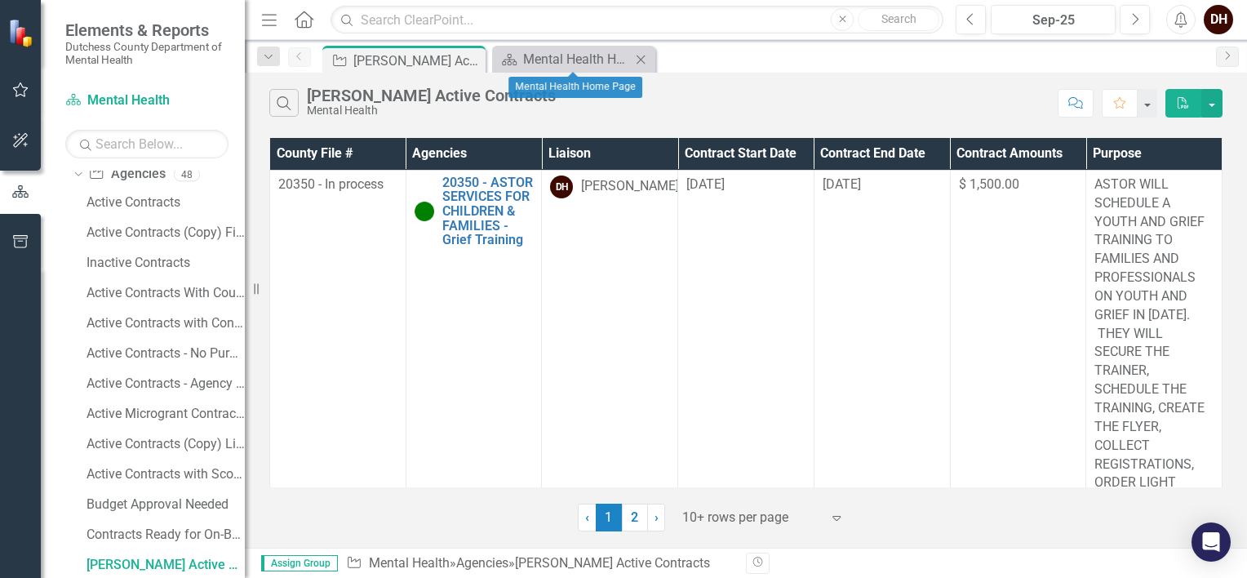
click at [642, 55] on icon "Close" at bounding box center [641, 59] width 16 height 13
